Goal: Information Seeking & Learning: Understand process/instructions

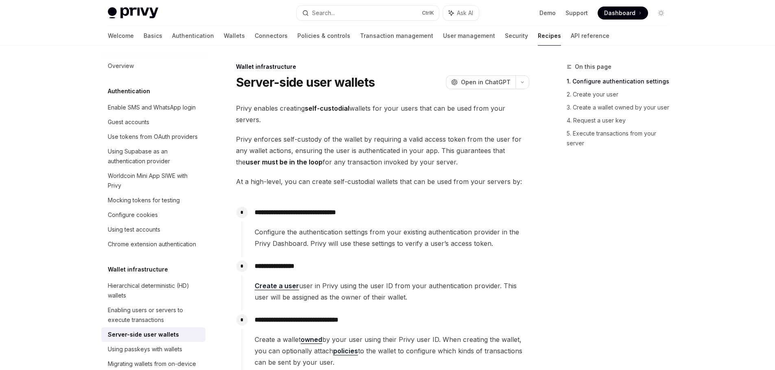
type textarea "*"
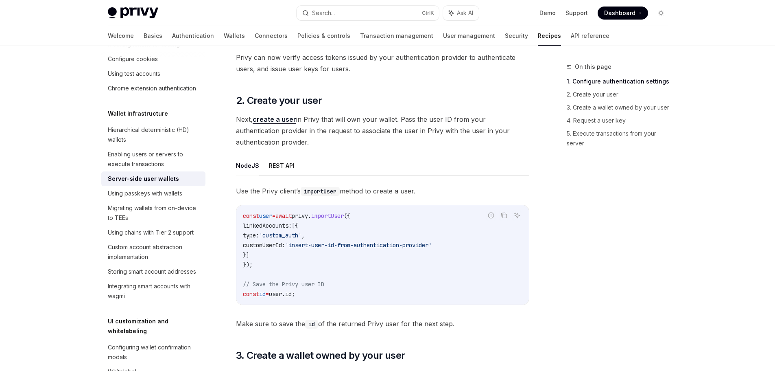
scroll to position [732, 0]
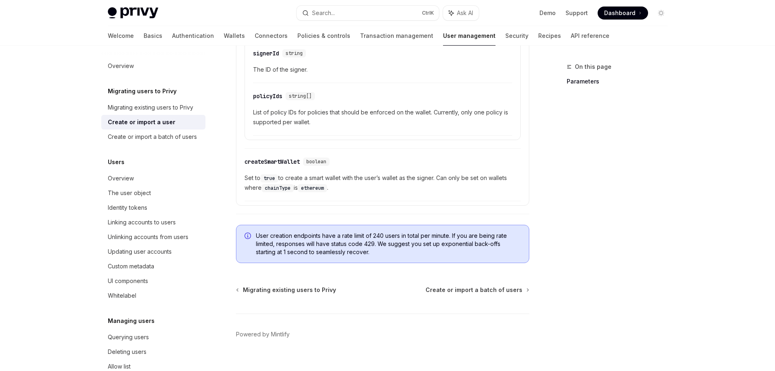
scroll to position [683, 0]
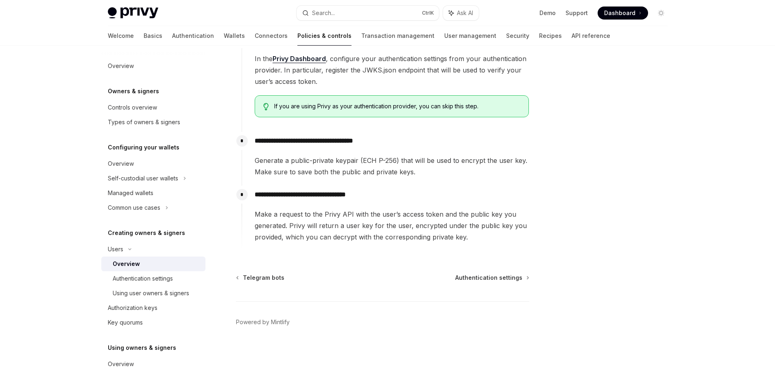
scroll to position [277, 0]
click at [126, 277] on div "Authentication settings" at bounding box center [143, 278] width 60 height 10
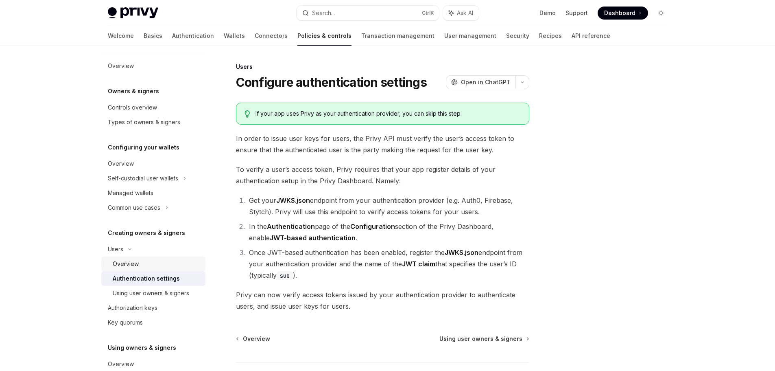
click at [125, 262] on div "Overview" at bounding box center [126, 264] width 26 height 10
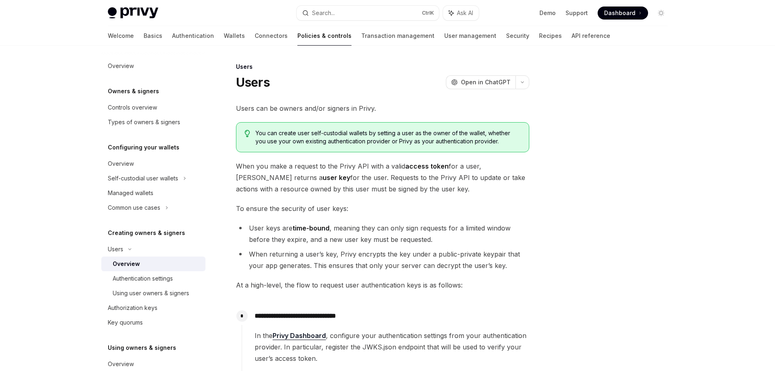
type textarea "*"
